Goal: Communication & Community: Answer question/provide support

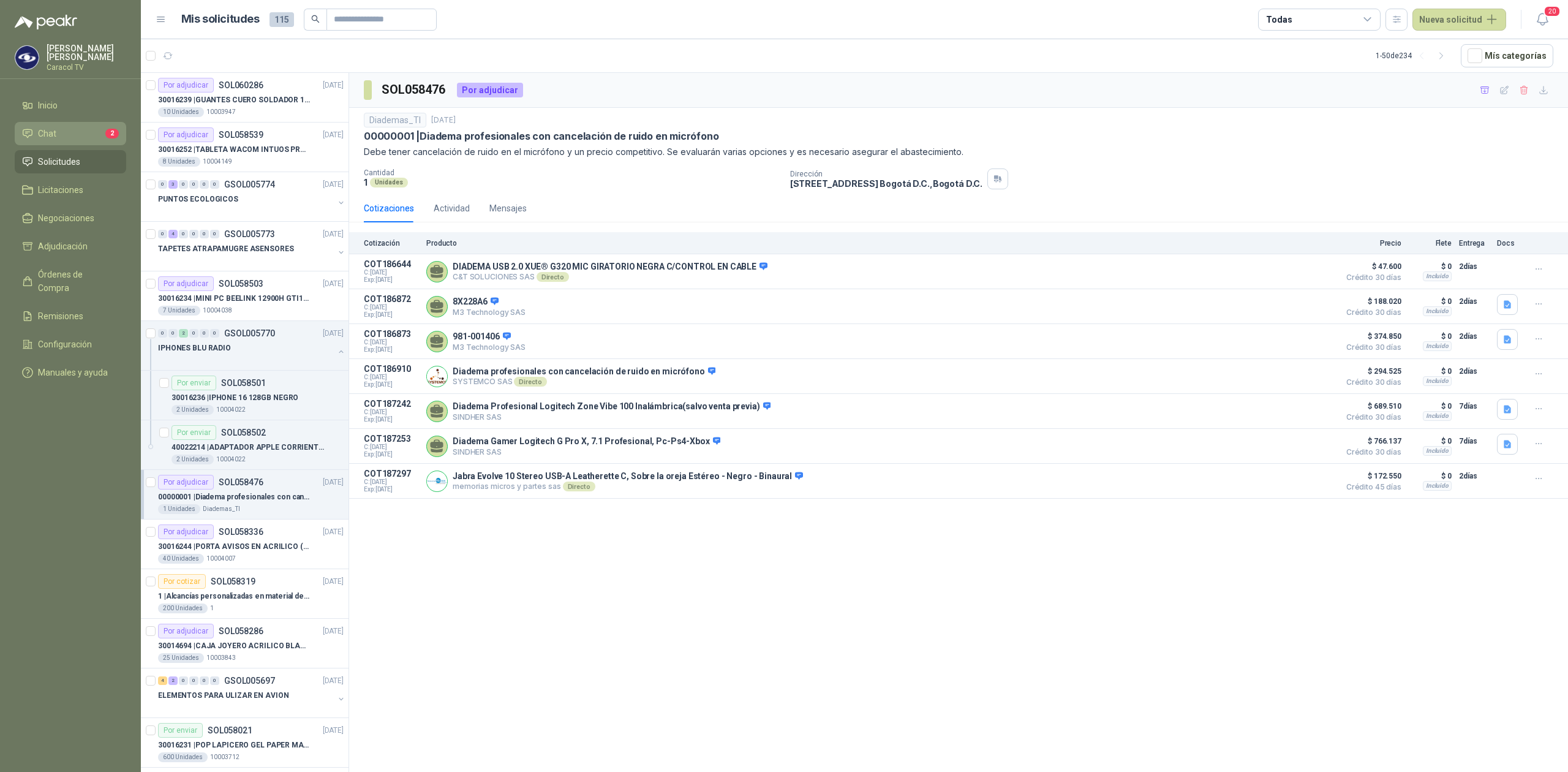
click at [69, 132] on li "Chat 2" at bounding box center [71, 133] width 97 height 13
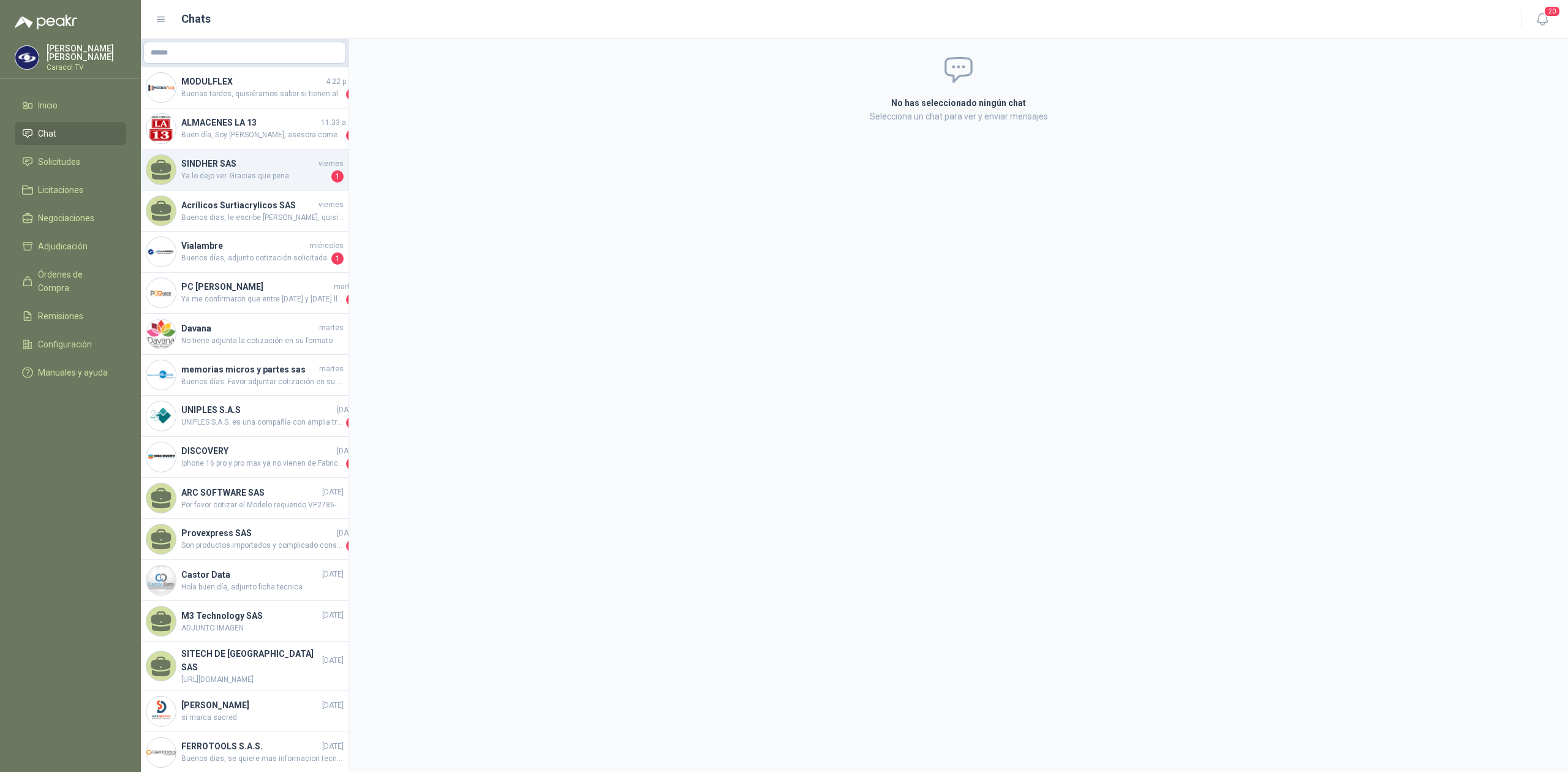
click at [277, 175] on span "Ya lo dejo ver. Gracias que pena" at bounding box center [255, 176] width 148 height 12
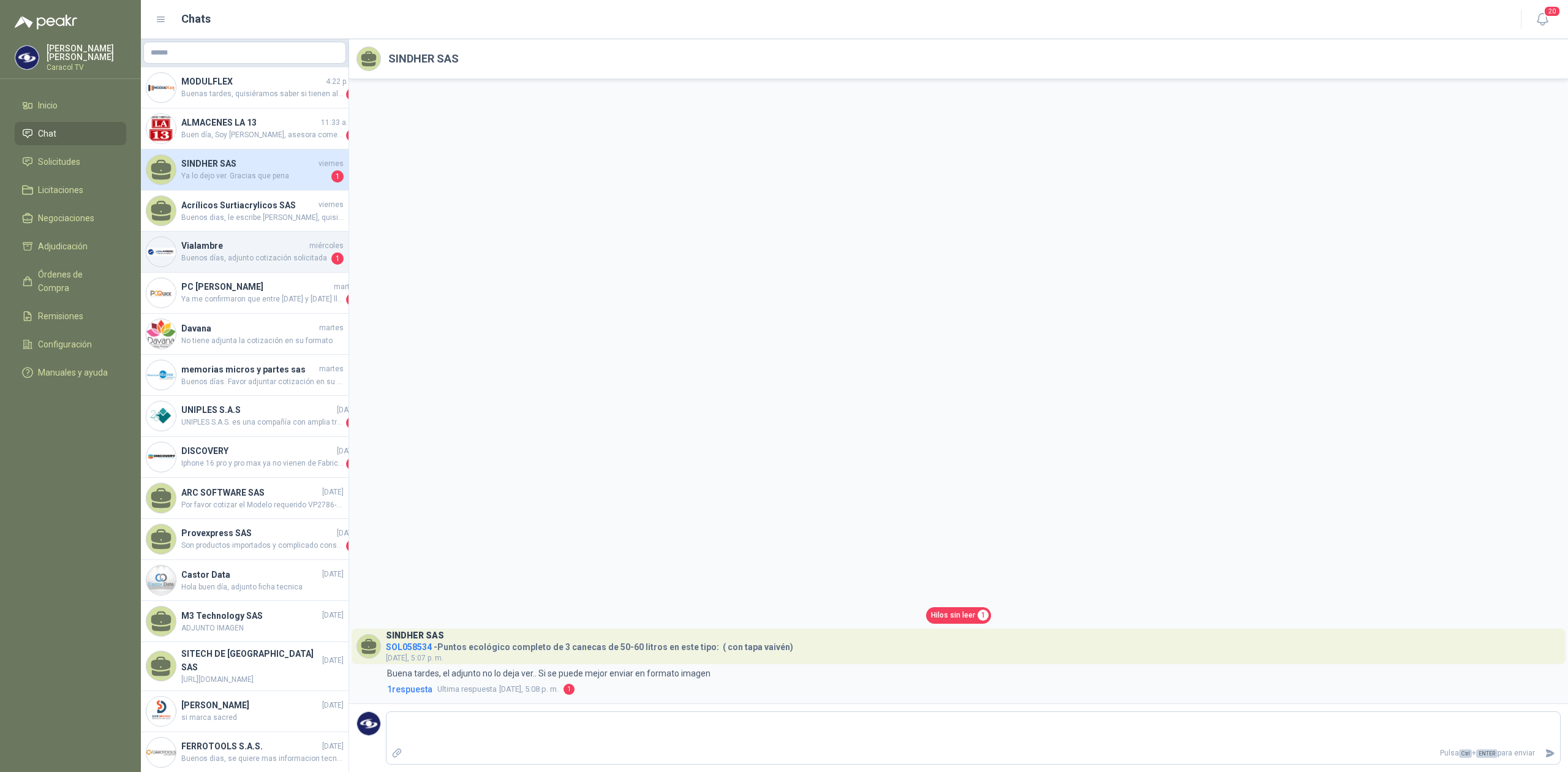
click at [259, 255] on span "Buenos días, adjunto cotización solicitada" at bounding box center [255, 258] width 148 height 12
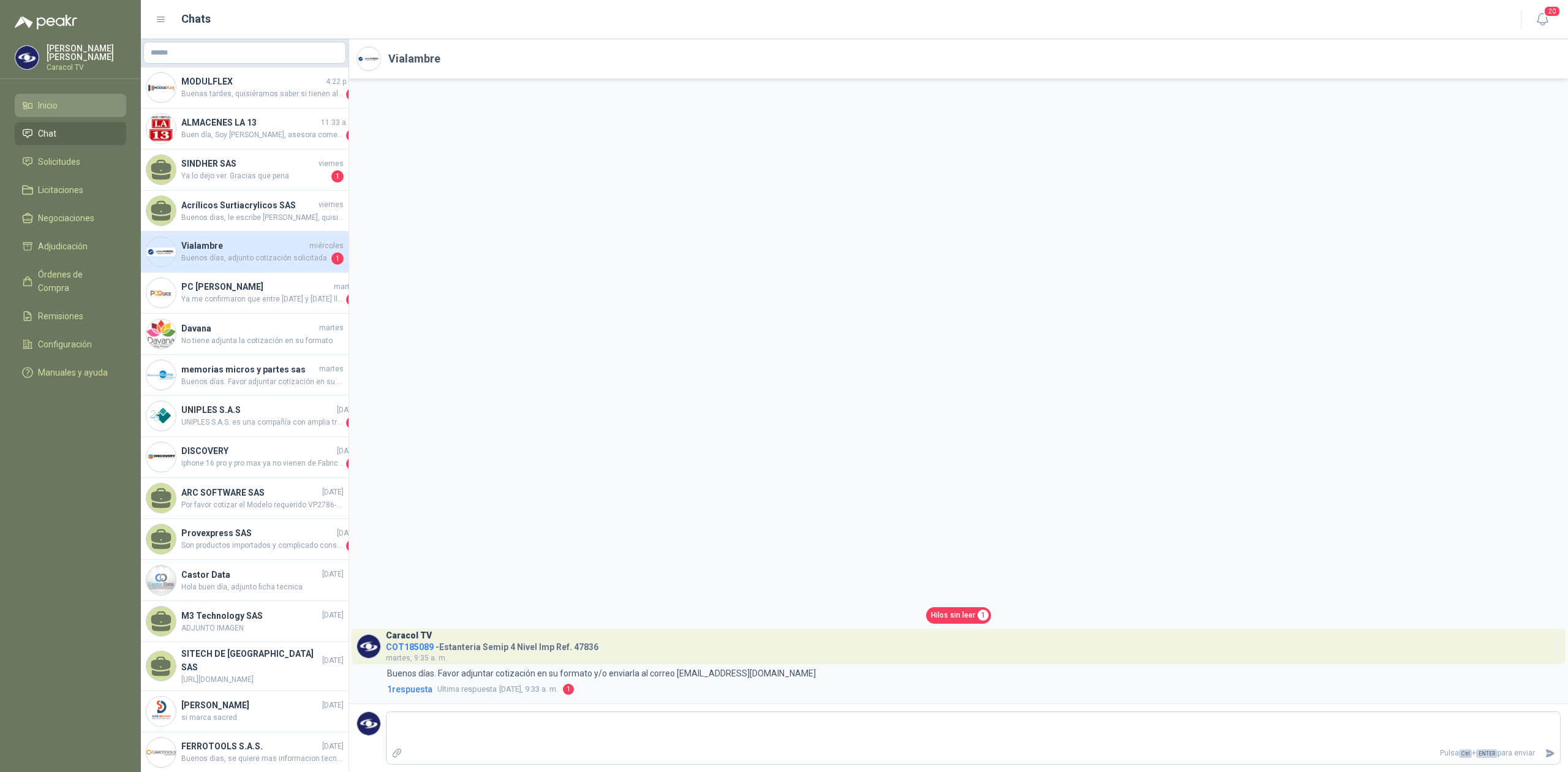
click at [47, 112] on span "Inicio" at bounding box center [47, 105] width 20 height 13
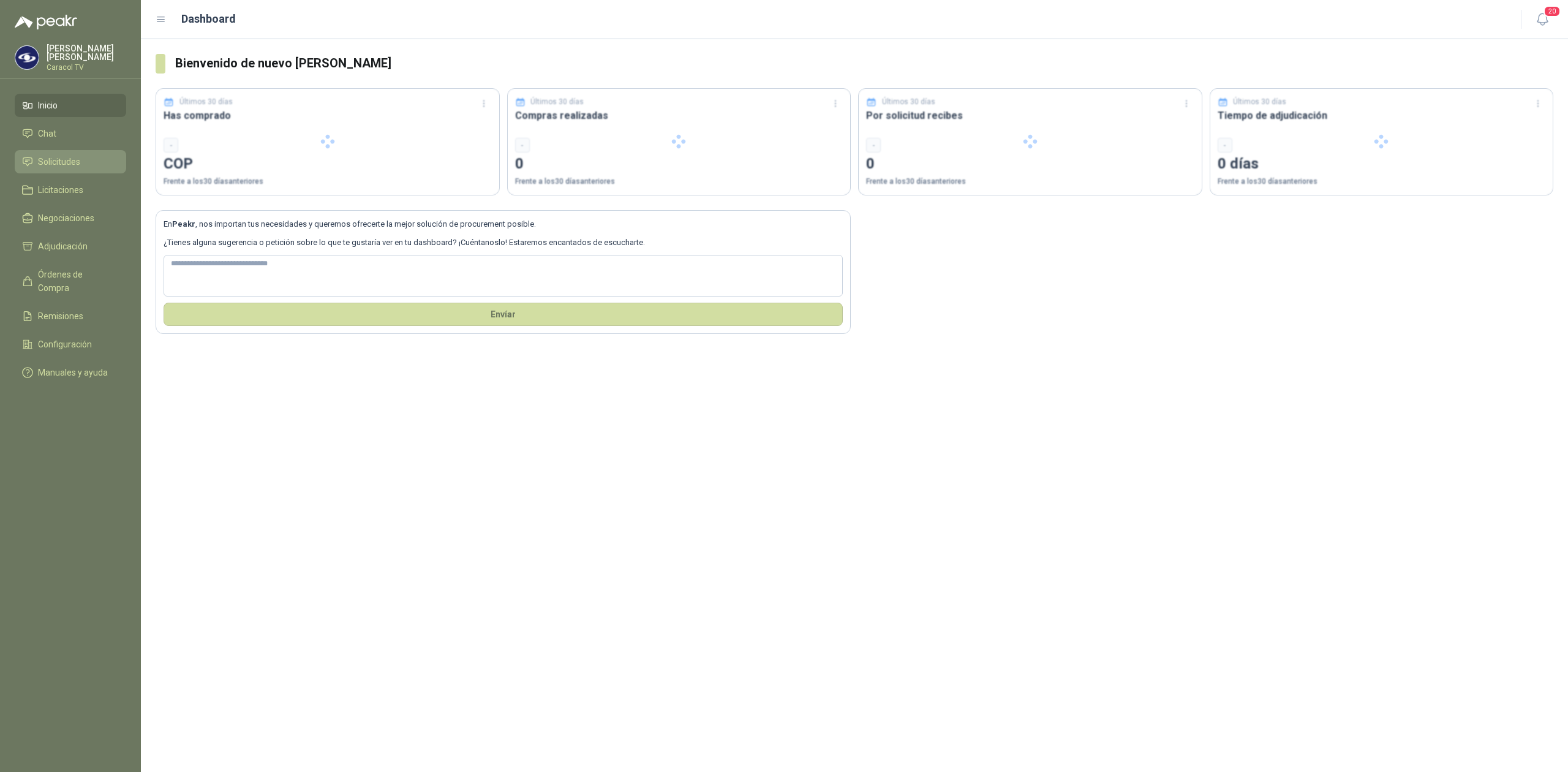
click at [49, 167] on link "Solicitudes" at bounding box center [71, 161] width 112 height 23
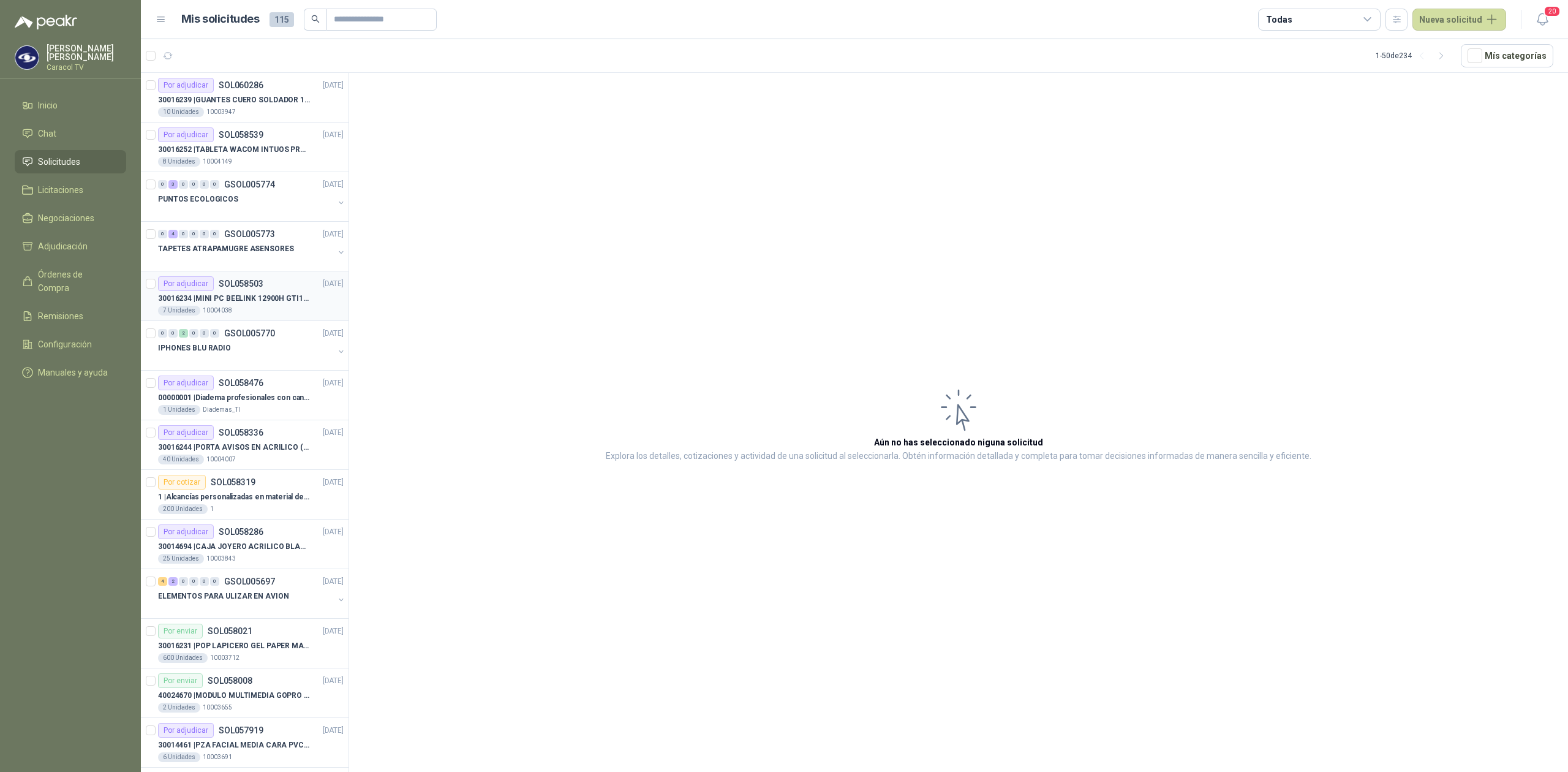
click at [263, 304] on p "30016234 | MINI PC BEELINK 12900H GTI12 I9" at bounding box center [234, 299] width 153 height 12
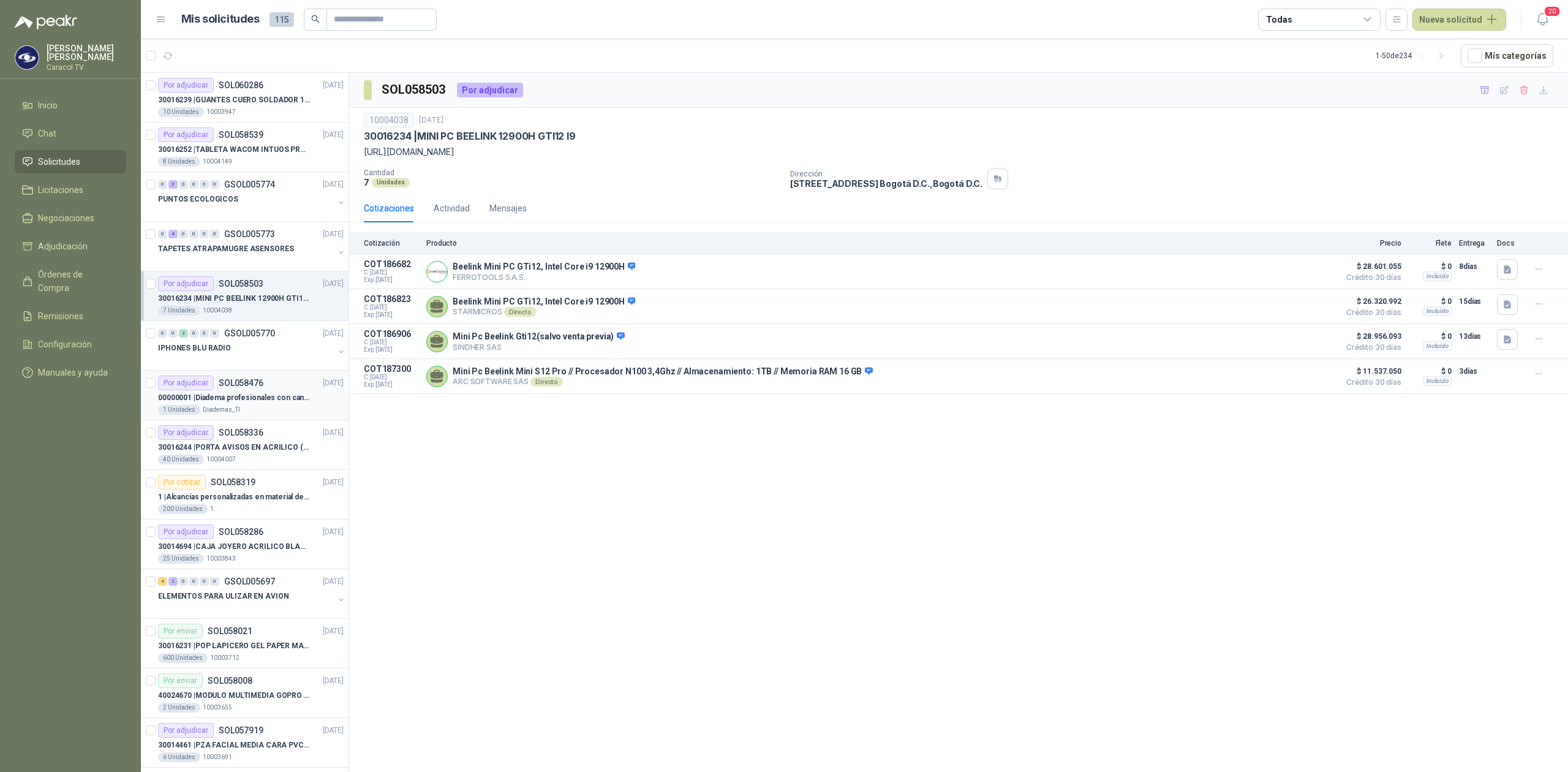
click at [248, 412] on div "1 Unidades Diademas_TI" at bounding box center [251, 409] width 186 height 10
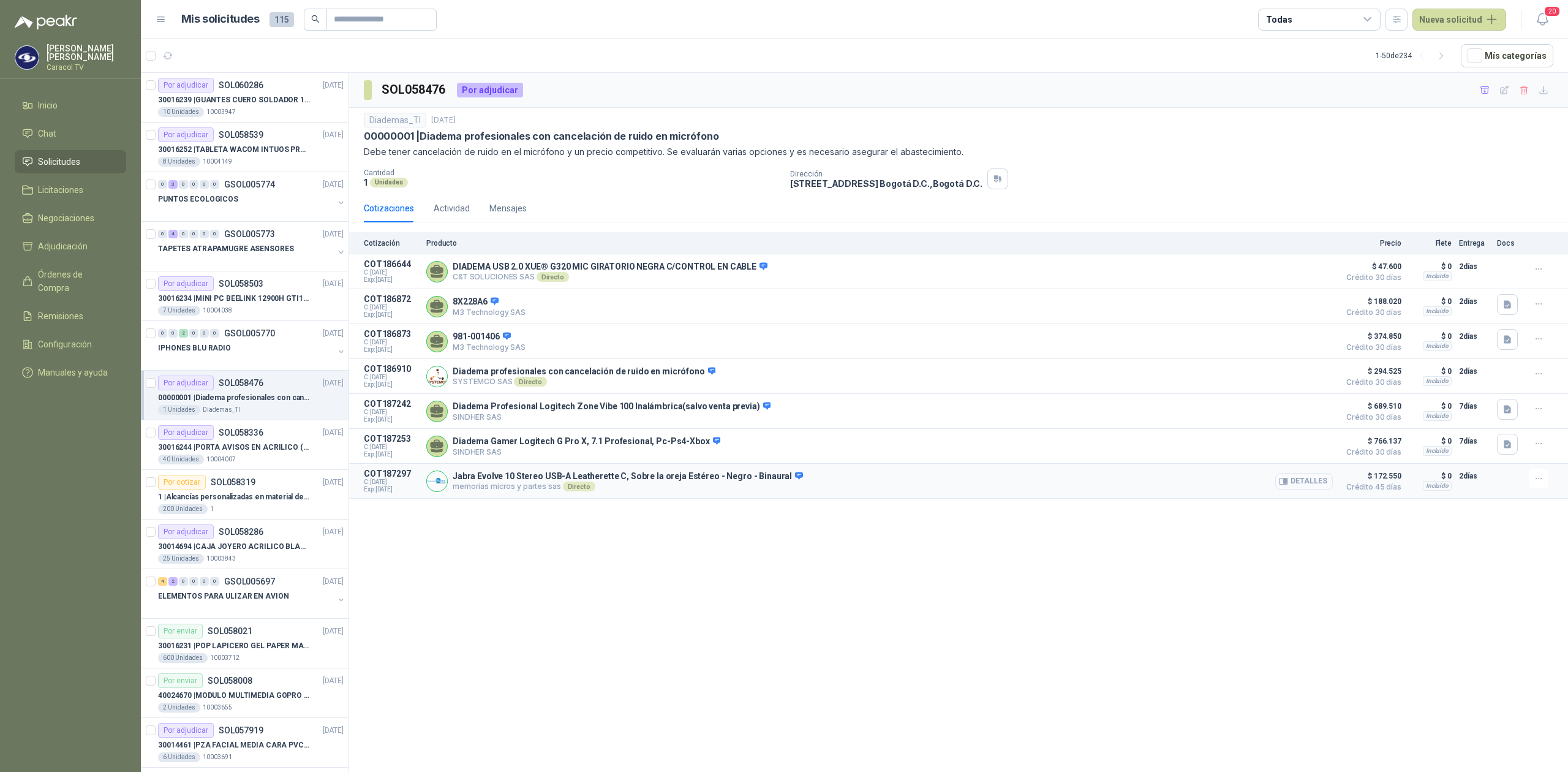
click at [1305, 489] on button "Detalles" at bounding box center [1304, 482] width 58 height 17
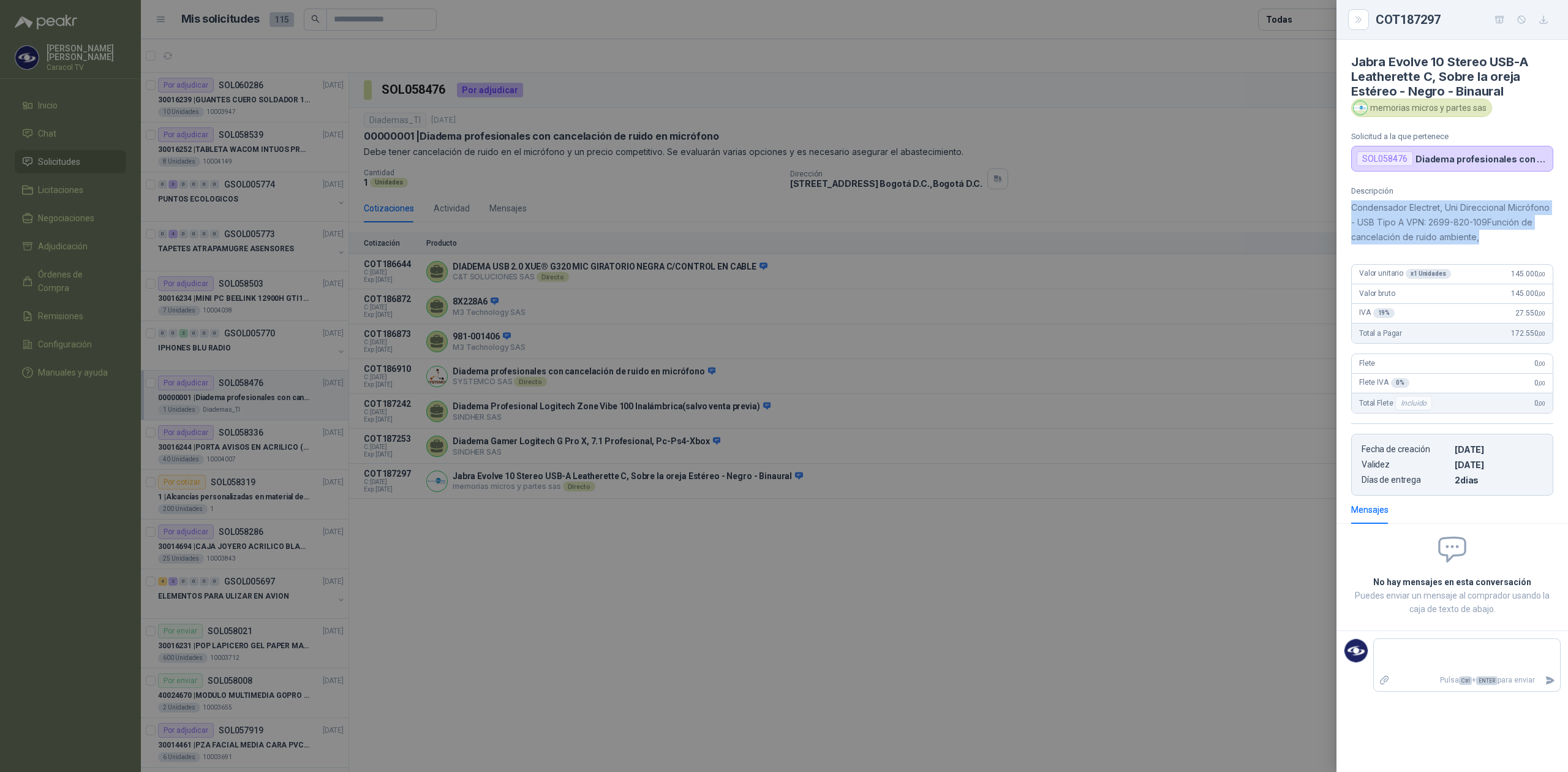
drag, startPoint x: 1349, startPoint y: 204, endPoint x: 1483, endPoint y: 236, distance: 137.8
click at [1483, 236] on div "Descripción Condensador Electret, Uni Direccional Micrófono - USB Tipo A VPN: 2…" at bounding box center [1452, 340] width 232 height 310
copy p "Condensador Electret, Uni Direccional Micrófono - USB Tipo A VPN: 2699-820-109F…"
click at [965, 508] on div at bounding box center [784, 386] width 1568 height 772
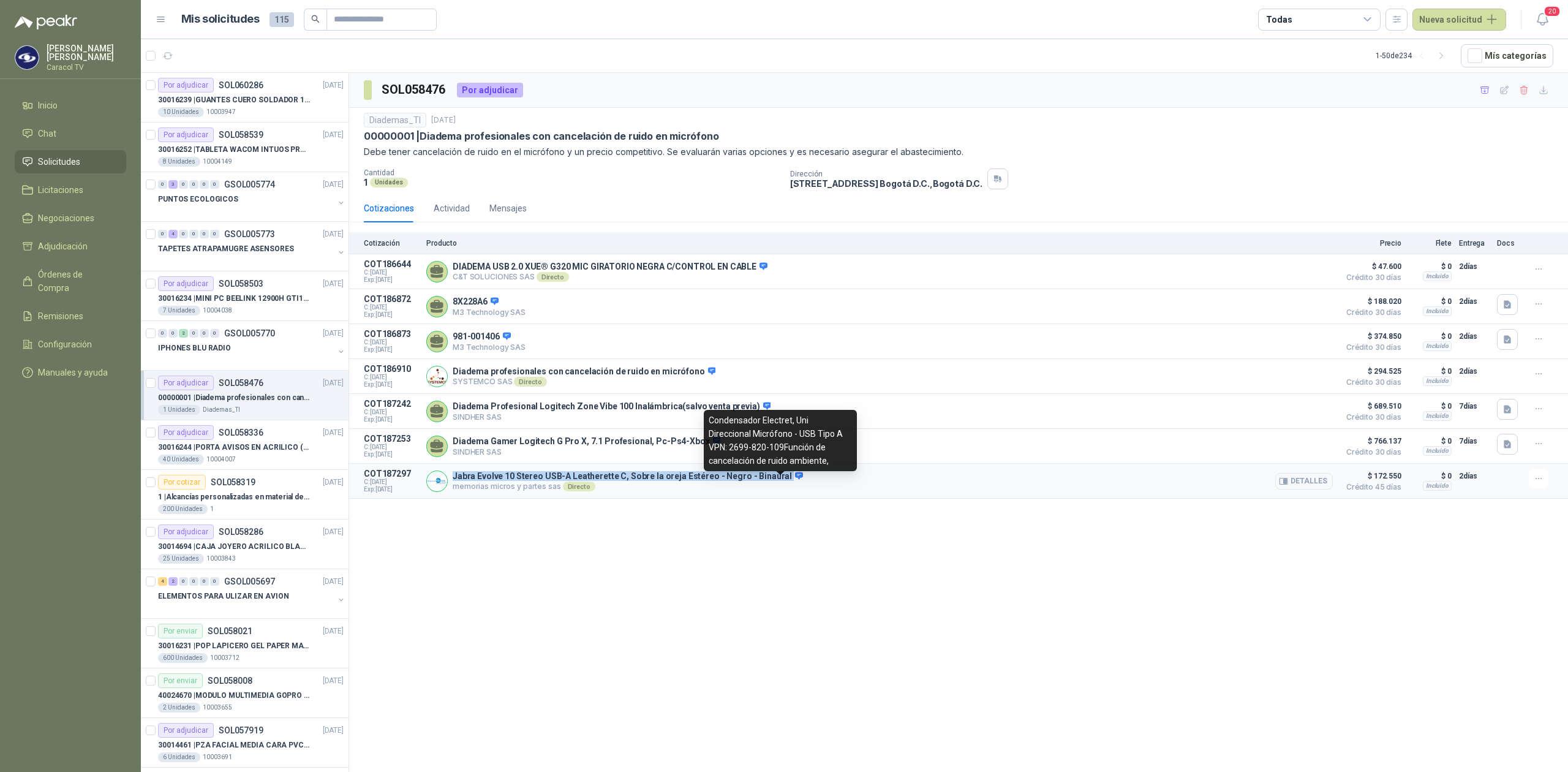
drag, startPoint x: 453, startPoint y: 481, endPoint x: 780, endPoint y: 486, distance: 327.0
click at [780, 482] on p "Jabra Evolve 10 Stereo USB-A Leatherette C, Sobre la oreja Estéreo - Negro - Bi…" at bounding box center [628, 477] width 351 height 11
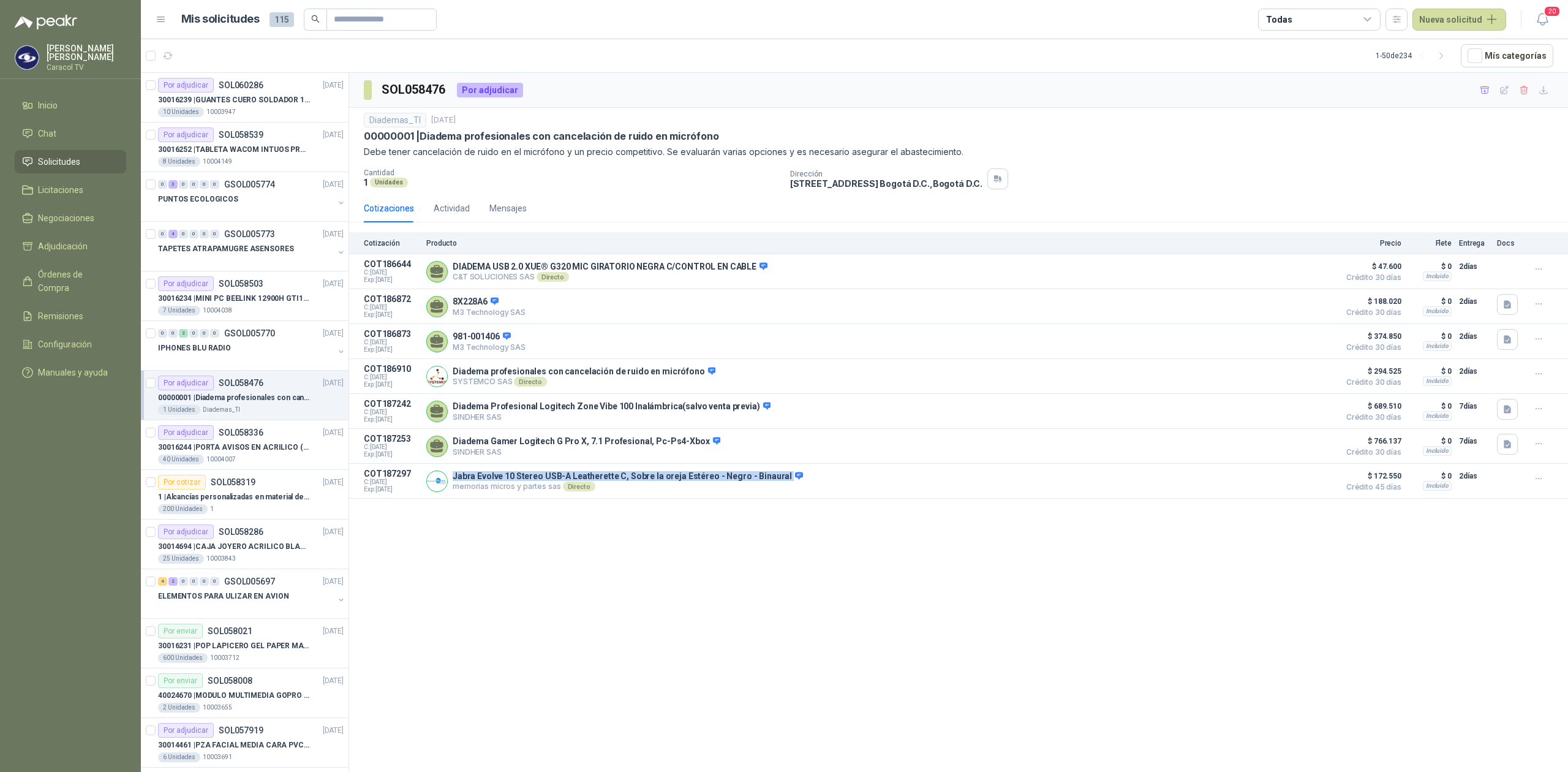
copy p "Jabra Evolve 10 Stereo USB-A Leatherette C, Sobre la oreja Estéreo - Negro - Bi…"
click at [846, 516] on div "SOL058476 Por adjudicar Diademas_TI [DATE] 00000001 | Diadema profesionales con…" at bounding box center [958, 424] width 1219 height 703
click at [1539, 89] on icon "button" at bounding box center [1544, 90] width 10 height 10
click at [1030, 665] on div "SOL058476 Por adjudicar Diademas_TI [DATE] 00000001 | Diadema profesionales con…" at bounding box center [958, 424] width 1219 height 703
click at [1298, 376] on button "Detalles" at bounding box center [1304, 377] width 58 height 17
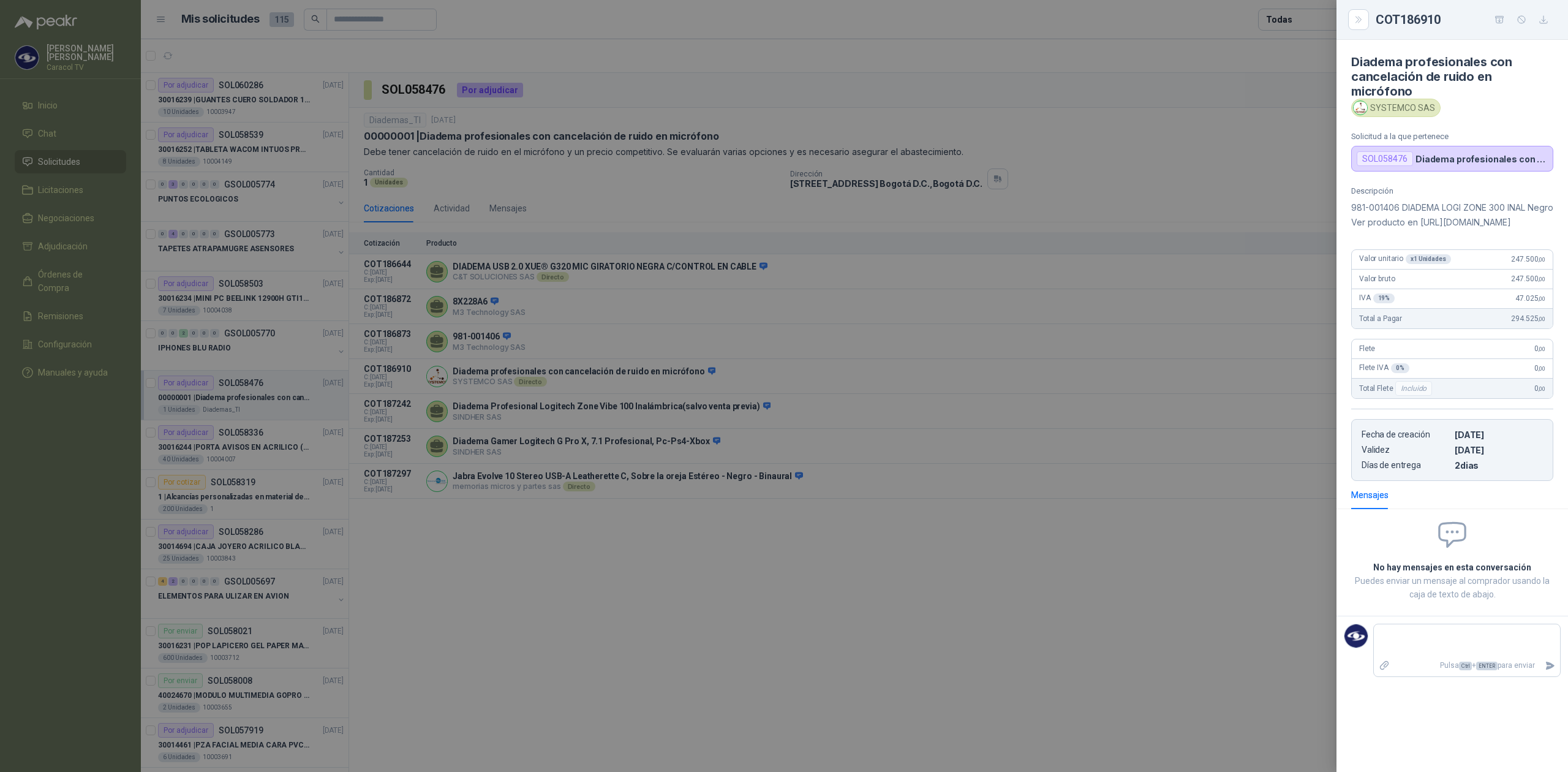
click at [877, 611] on div at bounding box center [784, 386] width 1568 height 772
